Goal: Task Accomplishment & Management: Manage account settings

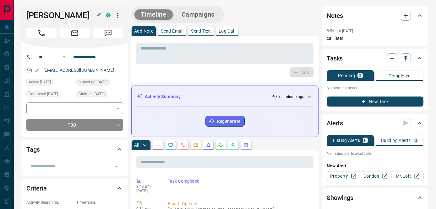
drag, startPoint x: 29, startPoint y: 15, endPoint x: 90, endPoint y: 15, distance: 61.2
click at [90, 15] on h1 "[PERSON_NAME]" at bounding box center [61, 15] width 70 height 10
copy h1 "[PERSON_NAME]"
click at [91, 59] on input "**********" at bounding box center [95, 57] width 49 height 10
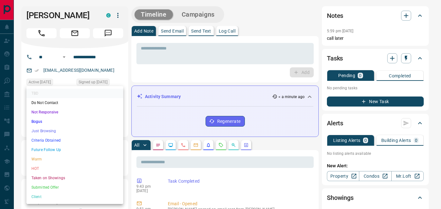
click at [60, 111] on li "Not Responsive" at bounding box center [74, 112] width 97 height 9
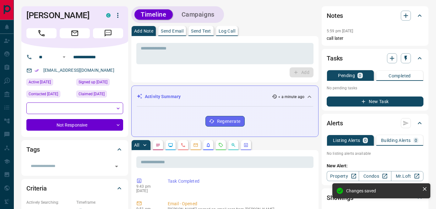
type input "*"
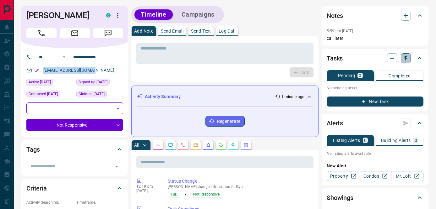
click at [406, 62] on button "button" at bounding box center [406, 58] width 10 height 10
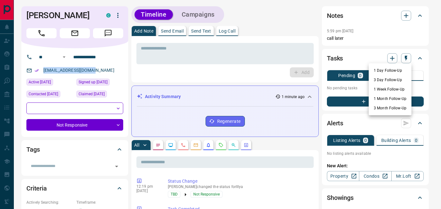
click at [384, 70] on li "1 Day Follow-Up" at bounding box center [389, 70] width 43 height 9
